Goal: Task Accomplishment & Management: Complete application form

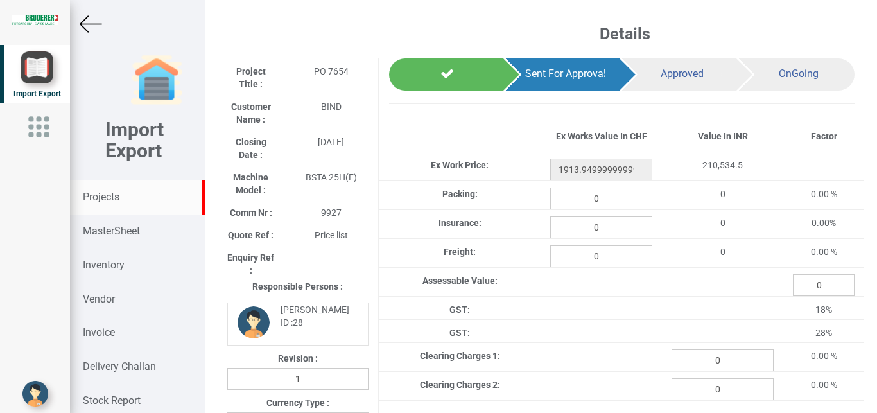
scroll to position [0, 13]
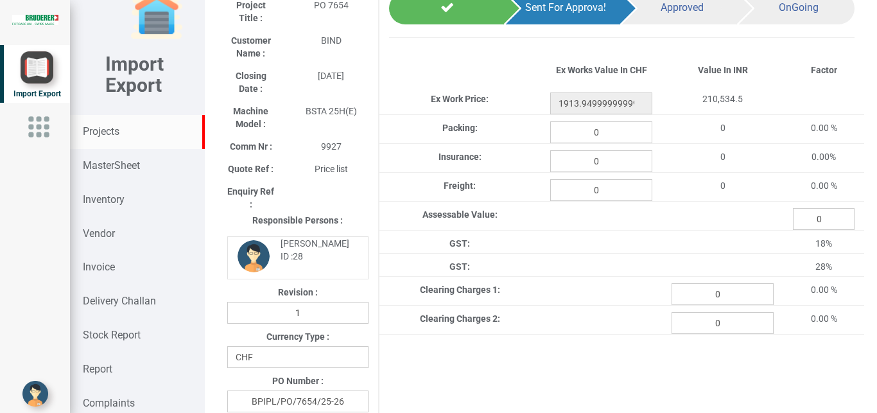
click at [114, 133] on strong "Projects" at bounding box center [101, 131] width 37 height 12
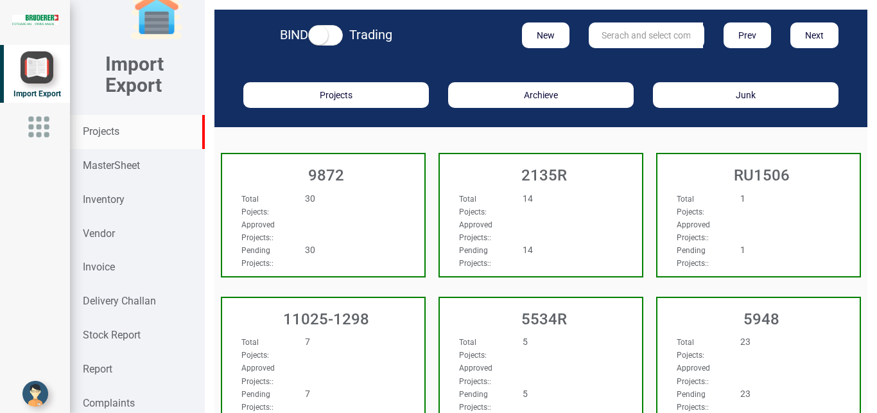
click at [637, 35] on input "text" at bounding box center [646, 35] width 114 height 26
type input "9927"
click at [611, 64] on strong "9927" at bounding box center [612, 62] width 21 height 10
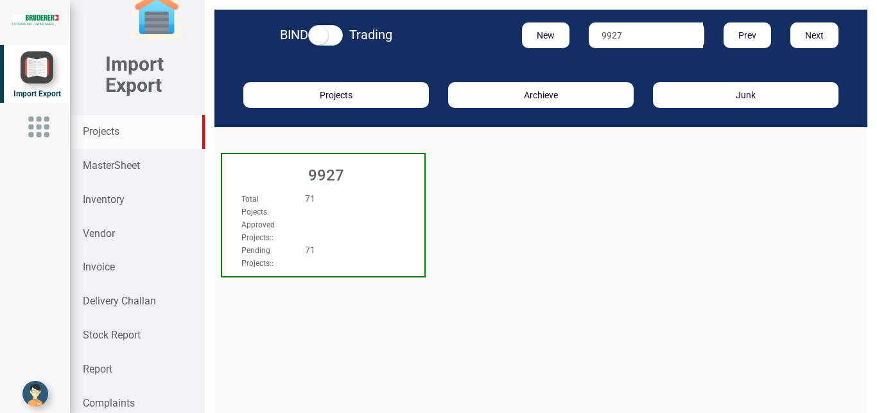
click at [355, 211] on div "Total Pojects : 71" at bounding box center [308, 205] width 153 height 26
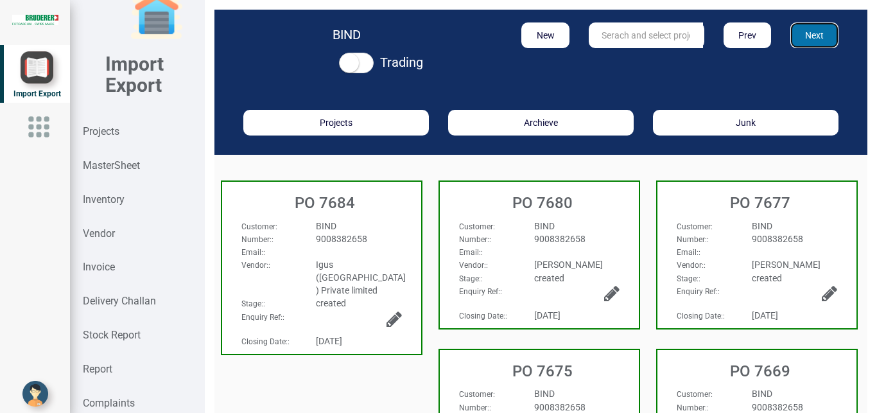
click at [816, 37] on button "Next" at bounding box center [815, 35] width 48 height 26
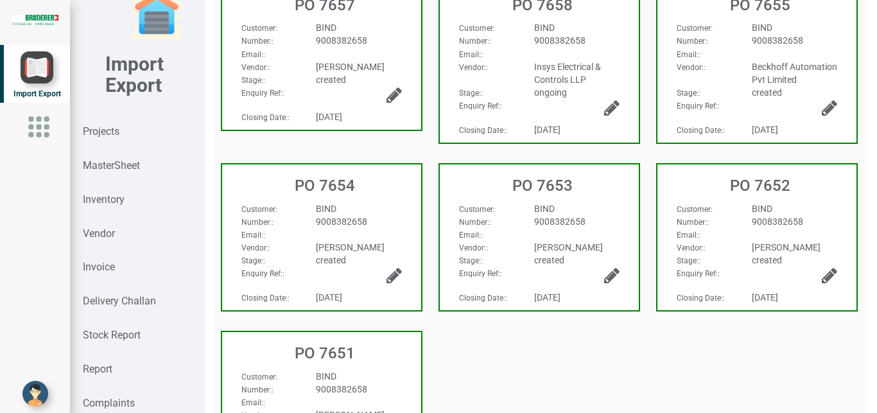
scroll to position [392, 0]
click at [394, 285] on icon at bounding box center [394, 276] width 15 height 18
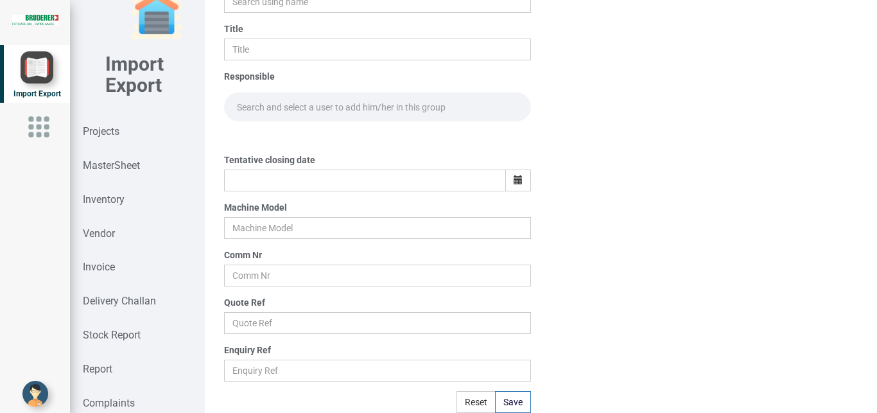
scroll to position [157, 0]
type input "[PERSON_NAME]"
type input "BIND"
type input "PO 7654"
type input "[DATE]"
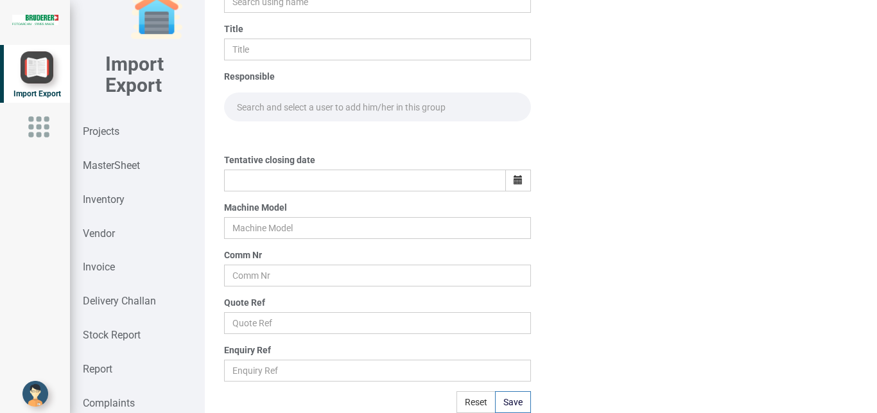
type input "BSTA 25H(E)"
type input "9927"
type input "Price list"
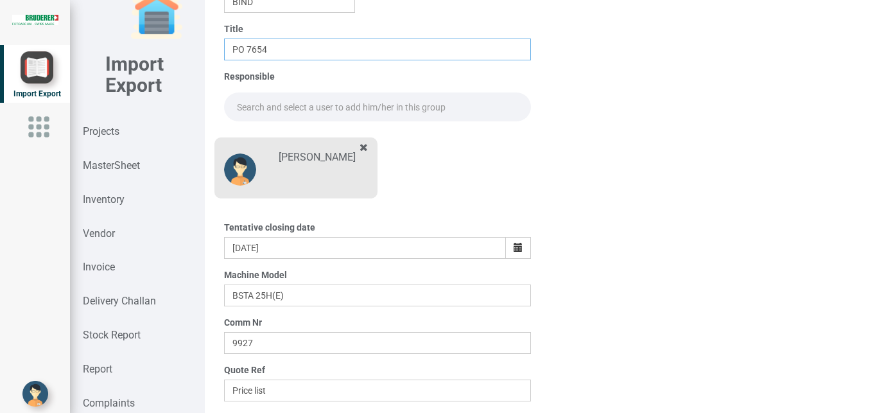
click at [302, 50] on input "PO 7654" at bounding box center [378, 50] width 308 height 22
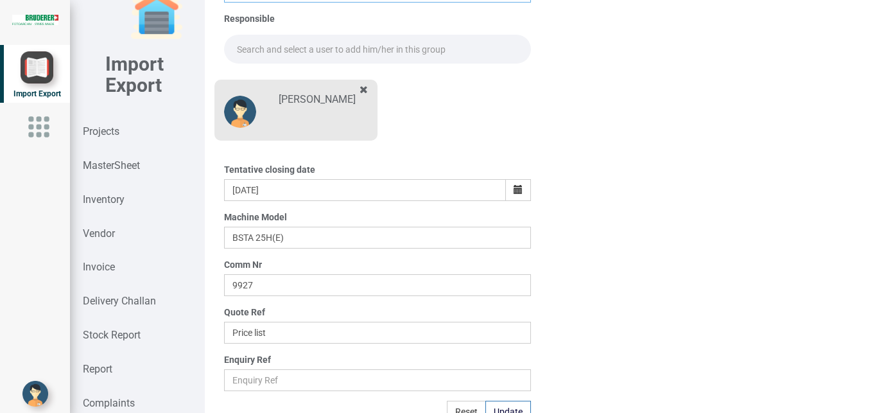
scroll to position [225, 0]
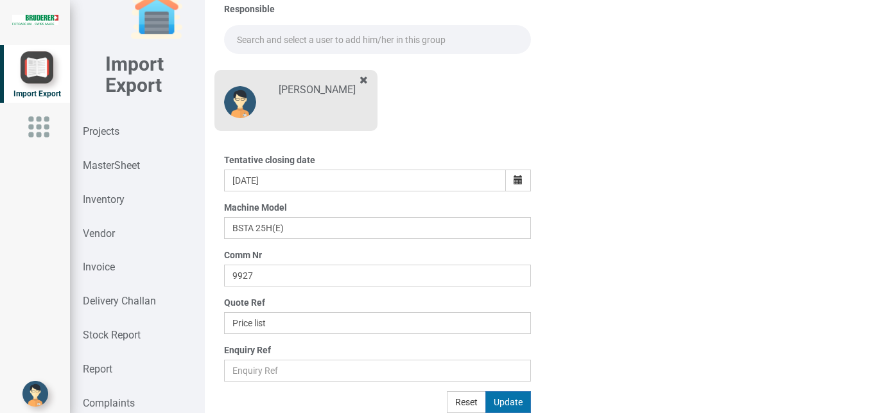
type input "PO 7654 S1"
drag, startPoint x: 507, startPoint y: 403, endPoint x: 610, endPoint y: 391, distance: 103.4
click at [507, 403] on button "Update" at bounding box center [509, 402] width 46 height 22
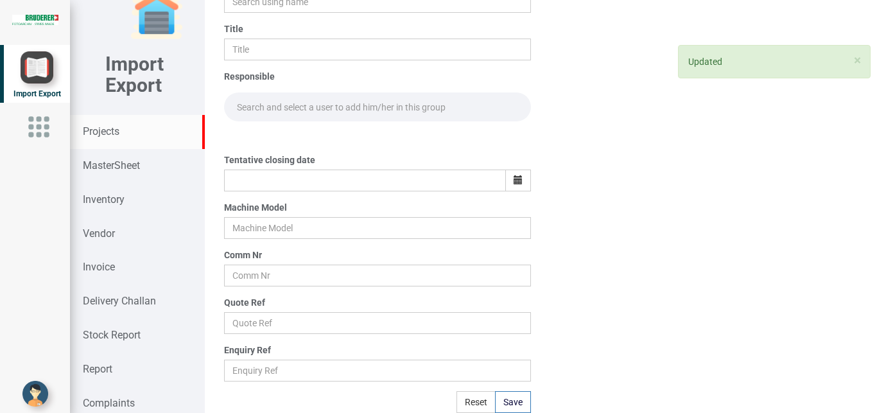
click at [105, 136] on strong "Projects" at bounding box center [101, 131] width 37 height 12
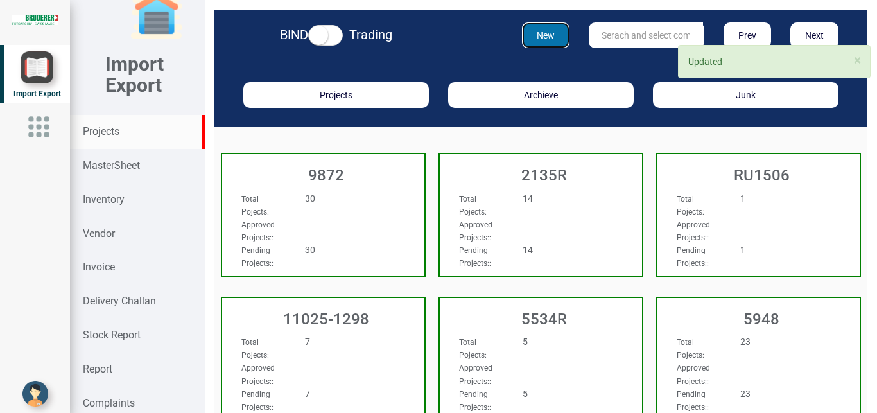
click at [527, 39] on button "New" at bounding box center [546, 35] width 48 height 26
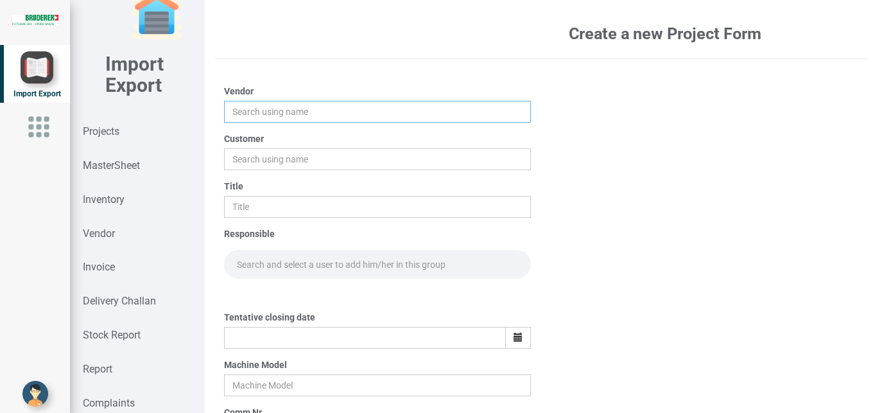
drag, startPoint x: 254, startPoint y: 112, endPoint x: 290, endPoint y: 110, distance: 36.7
click at [255, 110] on input "text" at bounding box center [378, 112] width 308 height 22
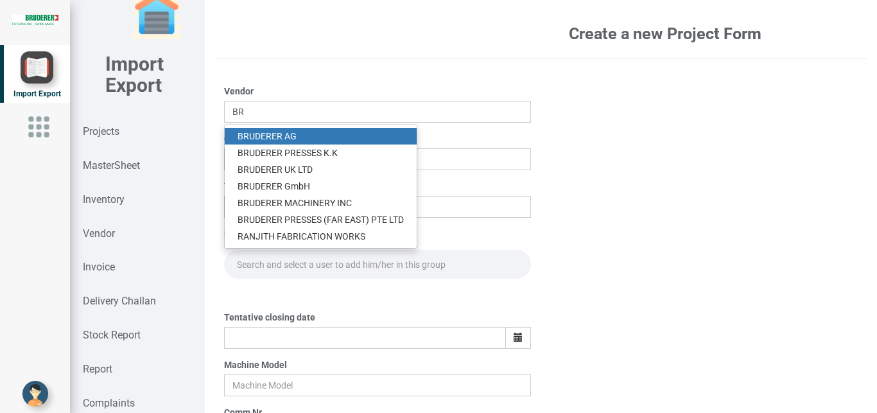
click at [294, 130] on link "BR UDERER AG" at bounding box center [321, 136] width 192 height 17
type input "[PERSON_NAME]"
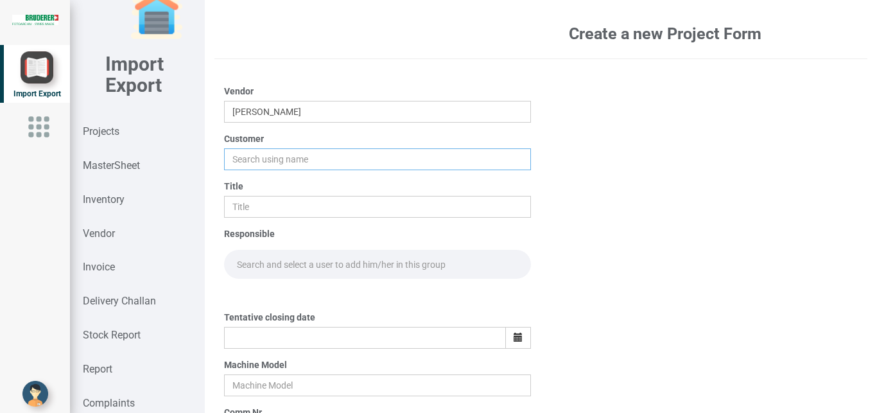
click at [243, 156] on input "text" at bounding box center [378, 159] width 308 height 22
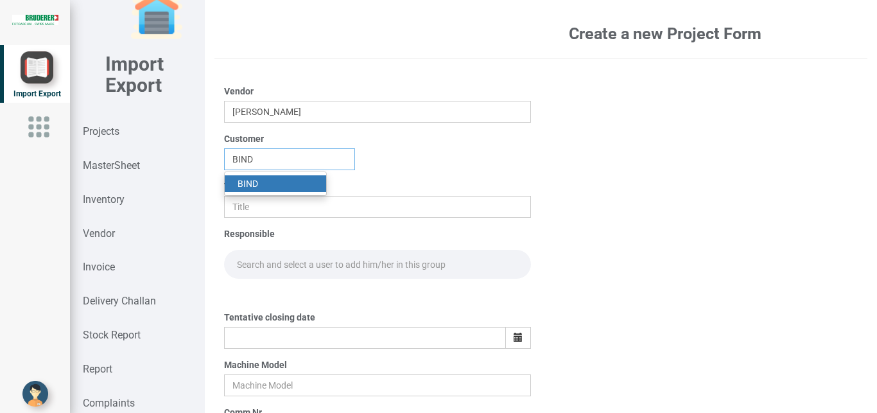
type input "BIND"
click at [249, 177] on link "BIND" at bounding box center [275, 183] width 101 height 17
click at [250, 210] on input "text" at bounding box center [378, 207] width 308 height 22
type input "PO 7654 S2"
click at [254, 259] on input "text" at bounding box center [378, 264] width 308 height 29
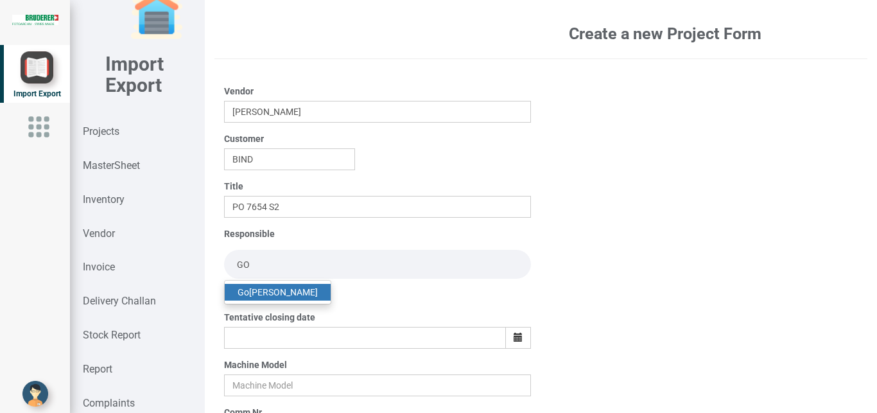
type input "GO"
click at [292, 289] on link "Go [PERSON_NAME]" at bounding box center [278, 292] width 106 height 17
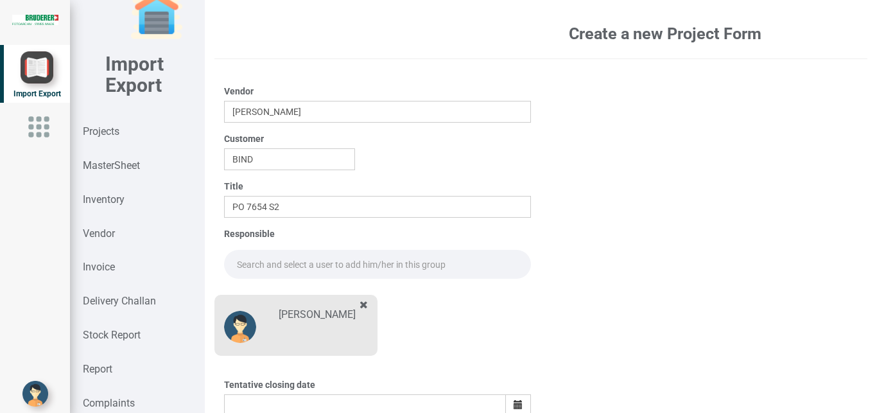
click at [247, 267] on input "text" at bounding box center [378, 264] width 308 height 29
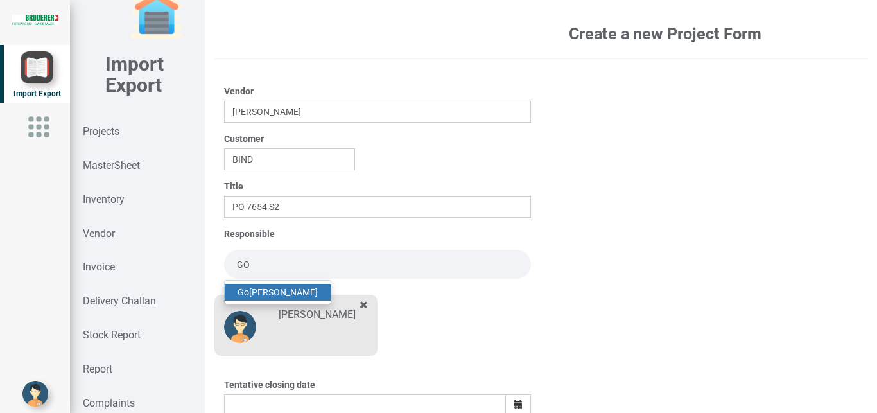
click at [256, 288] on link "Go [PERSON_NAME]" at bounding box center [278, 292] width 106 height 17
type input "[PERSON_NAME]"
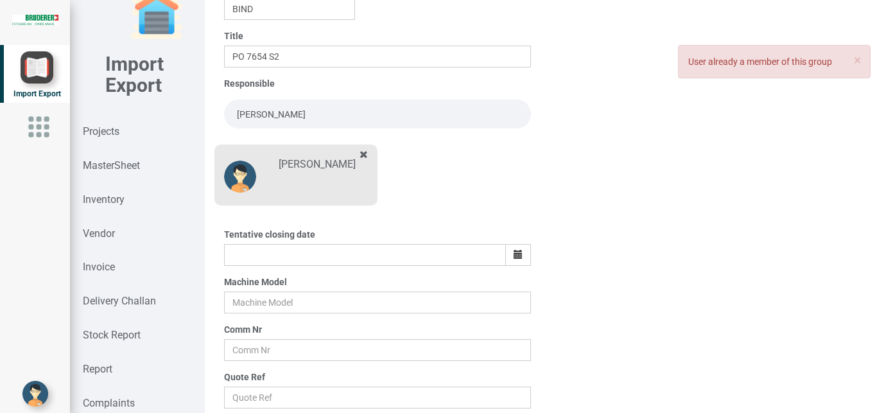
scroll to position [151, 0]
click at [514, 251] on icon "button" at bounding box center [518, 253] width 9 height 9
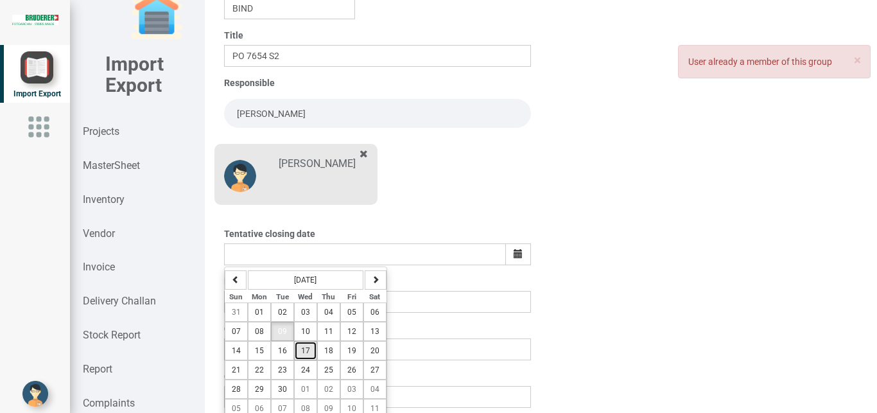
click at [306, 350] on span "17" at bounding box center [305, 350] width 9 height 9
type input "[DATE]"
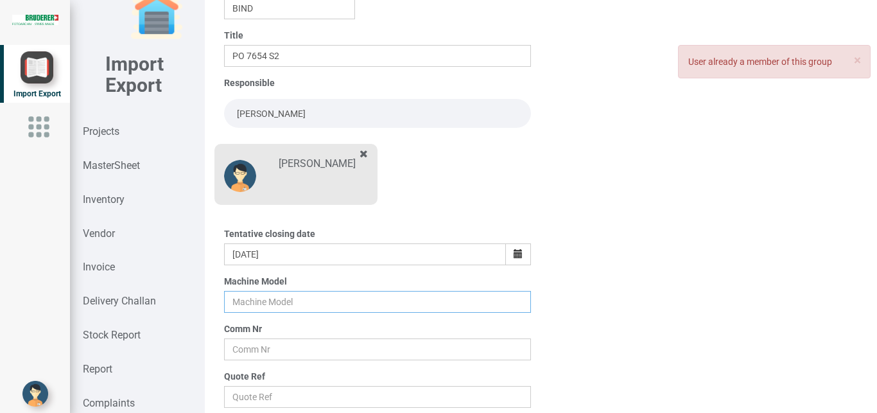
click at [243, 310] on input "text" at bounding box center [378, 302] width 308 height 22
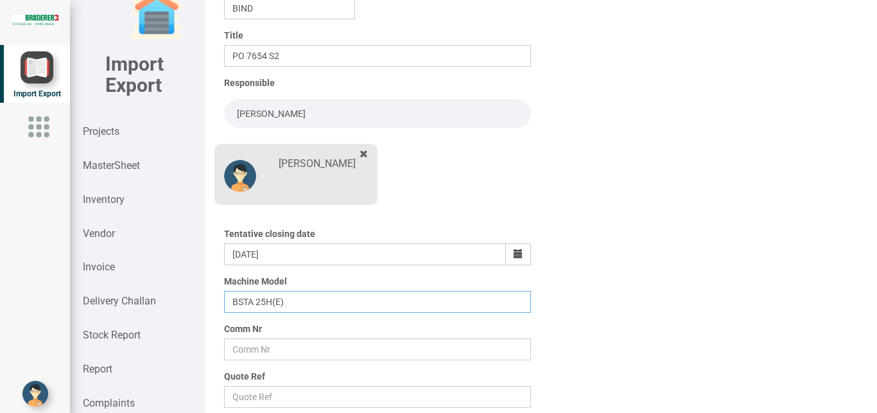
type input "BSTA 25H(E)"
click at [227, 352] on input "text" at bounding box center [378, 349] width 308 height 22
type input "9927"
click at [270, 401] on input "text" at bounding box center [378, 397] width 308 height 22
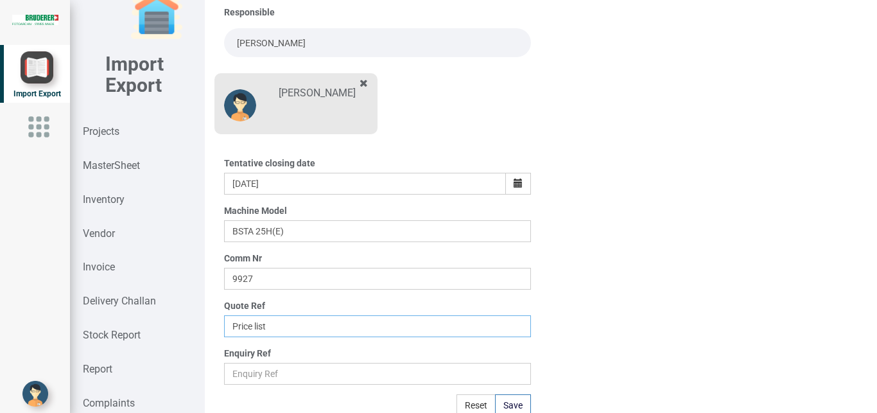
scroll to position [225, 0]
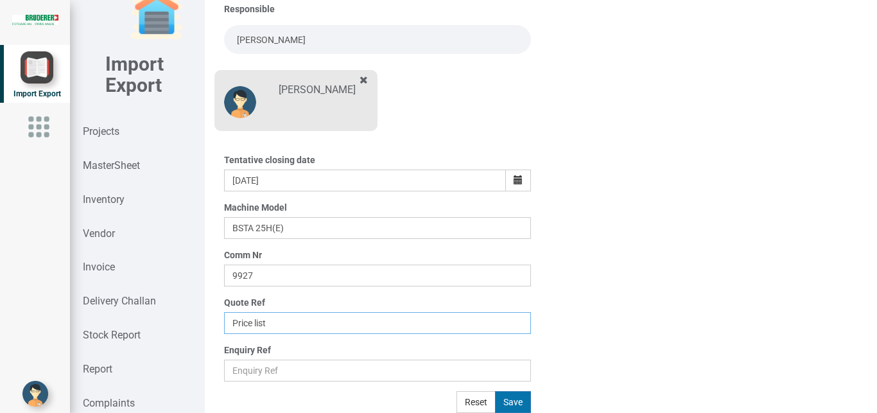
type input "Price list"
click at [512, 396] on button "Save" at bounding box center [513, 402] width 36 height 22
type input "[DATE]"
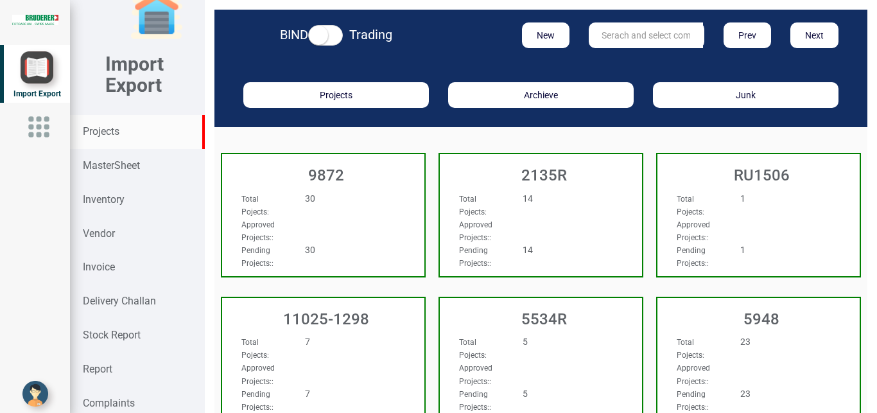
click at [612, 39] on input "text" at bounding box center [646, 35] width 114 height 26
type input "9927"
click at [605, 58] on strong "9927" at bounding box center [612, 62] width 21 height 10
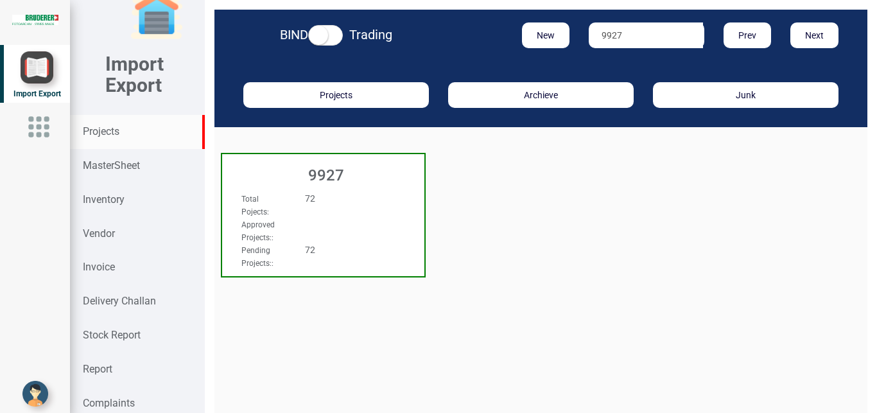
click at [351, 174] on h3 "9927" at bounding box center [327, 175] width 196 height 17
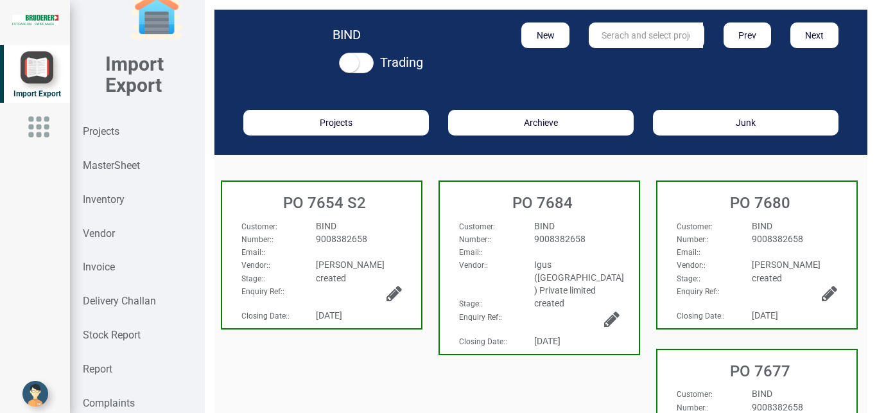
click at [389, 240] on div "9008382658" at bounding box center [358, 239] width 105 height 13
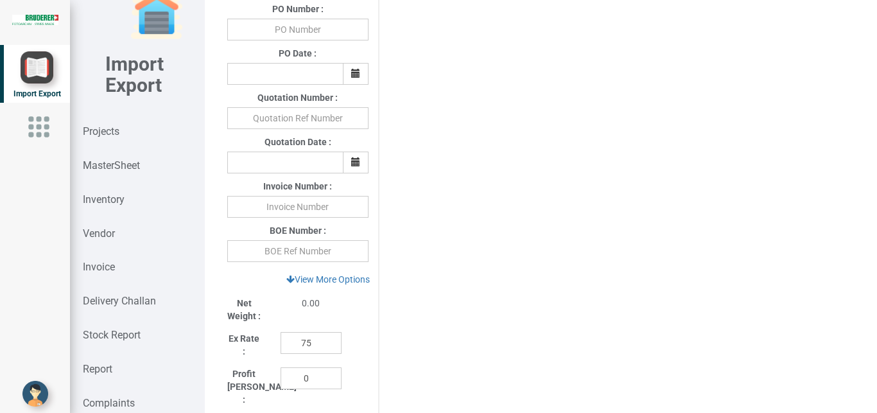
scroll to position [219, 0]
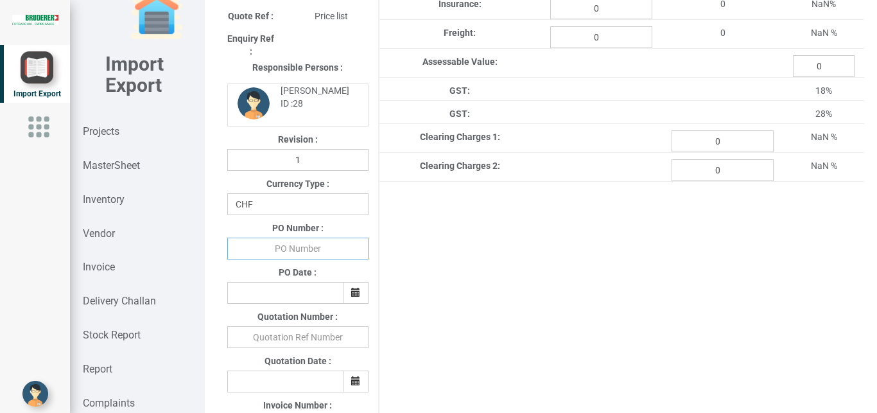
click at [299, 249] on input "text" at bounding box center [297, 249] width 141 height 22
type input "b"
type input "BPIPL/PO/7654/25-26"
click at [347, 293] on button "button" at bounding box center [356, 293] width 26 height 22
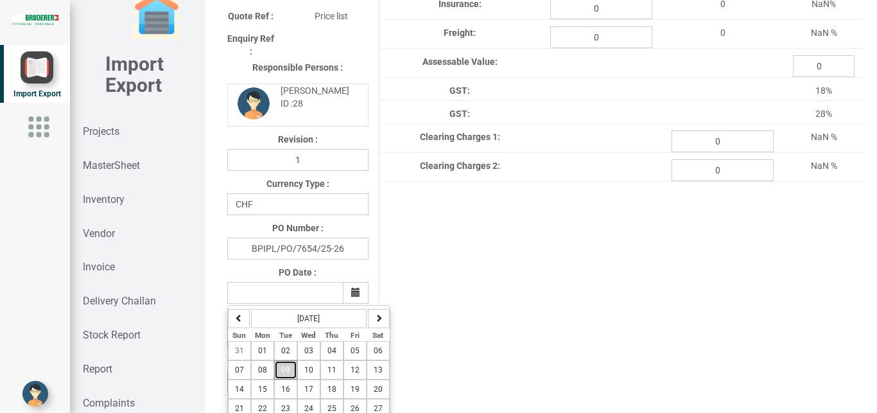
click at [285, 369] on span "09" at bounding box center [285, 369] width 9 height 9
type input "[DATE]"
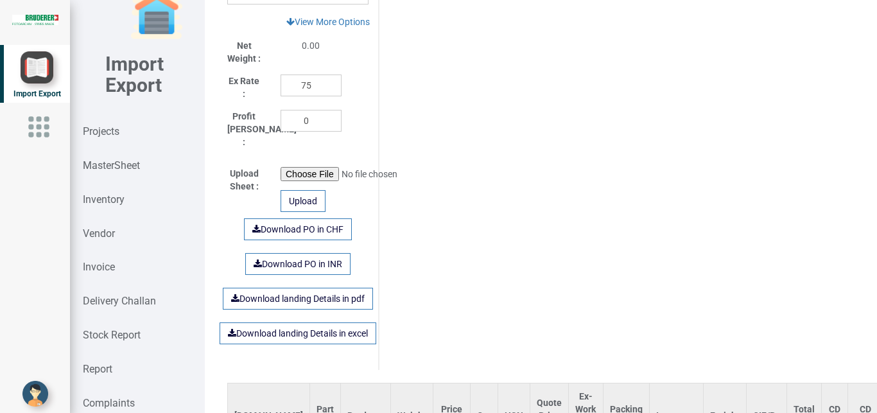
scroll to position [809, 0]
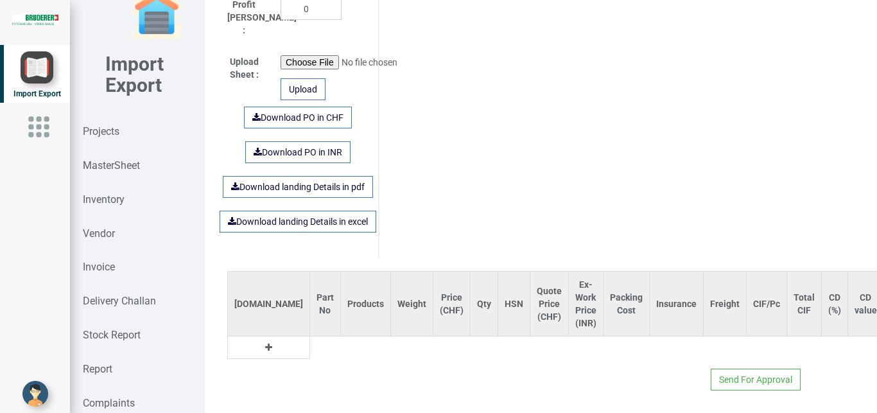
click at [265, 343] on icon at bounding box center [268, 347] width 7 height 9
click at [310, 342] on input "text" at bounding box center [325, 348] width 30 height 22
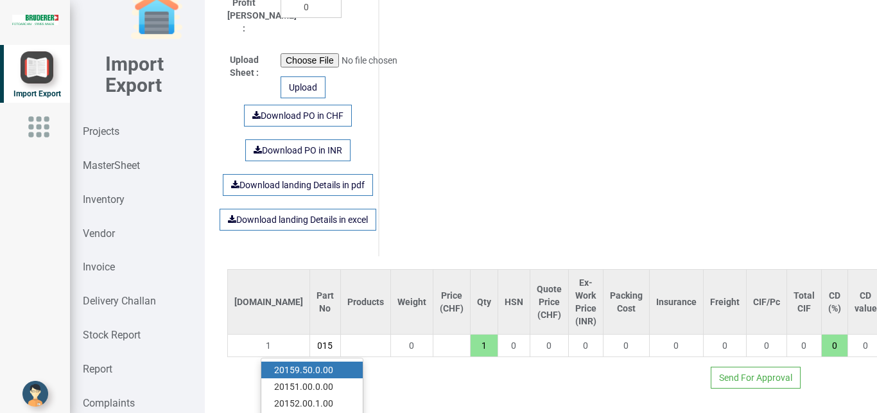
scroll to position [0, 11]
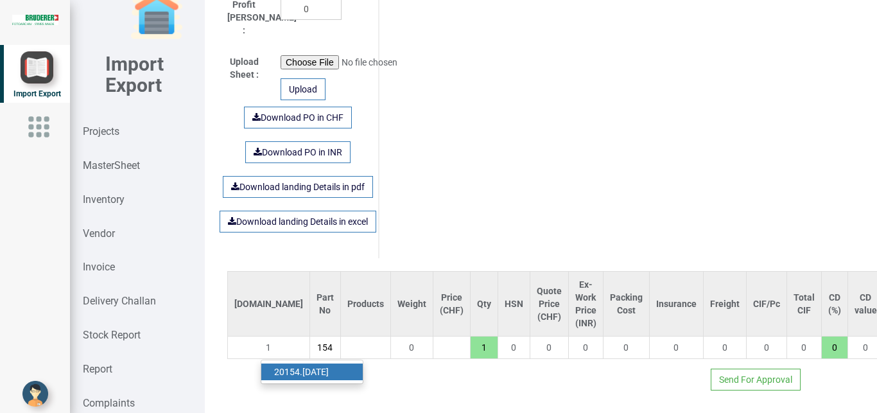
type input "20154"
click at [325, 364] on link "20154 .[DATE]" at bounding box center [311, 372] width 101 height 17
type input "51.55"
type input "20154.02.1.00"
type input "7.5"
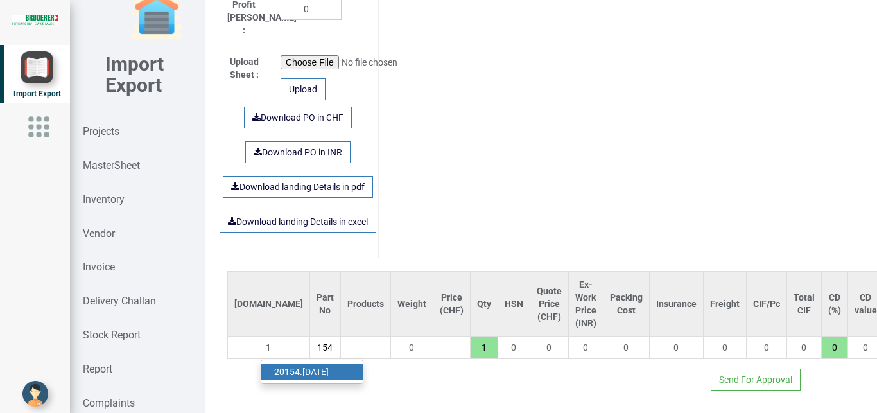
type input "18"
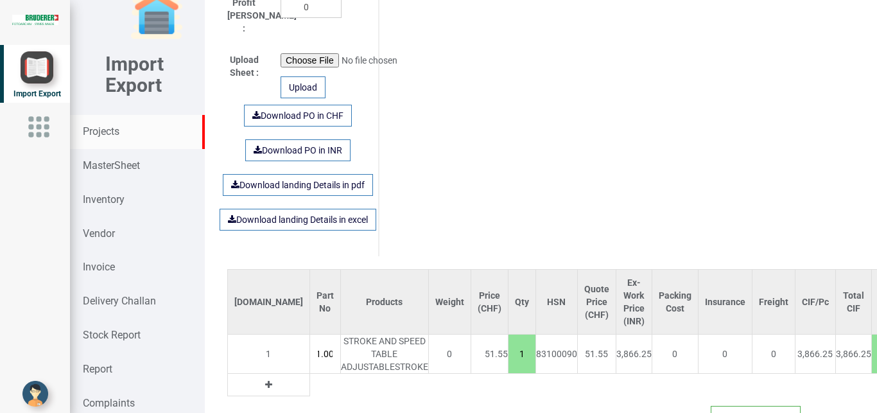
click at [89, 133] on strong "Projects" at bounding box center [101, 131] width 37 height 12
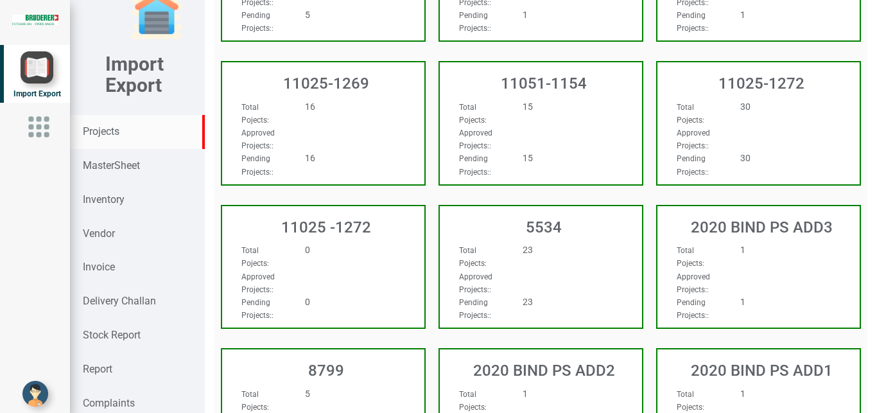
scroll to position [809, 0]
click at [114, 134] on strong "Projects" at bounding box center [101, 131] width 37 height 12
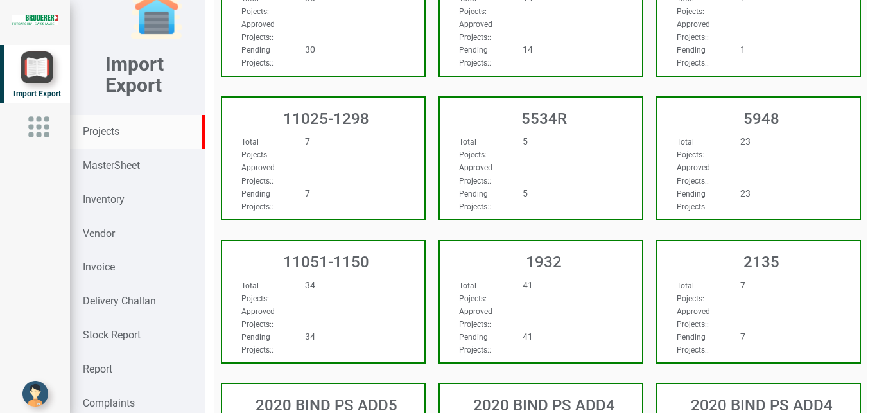
scroll to position [0, 0]
